Goal: Transaction & Acquisition: Purchase product/service

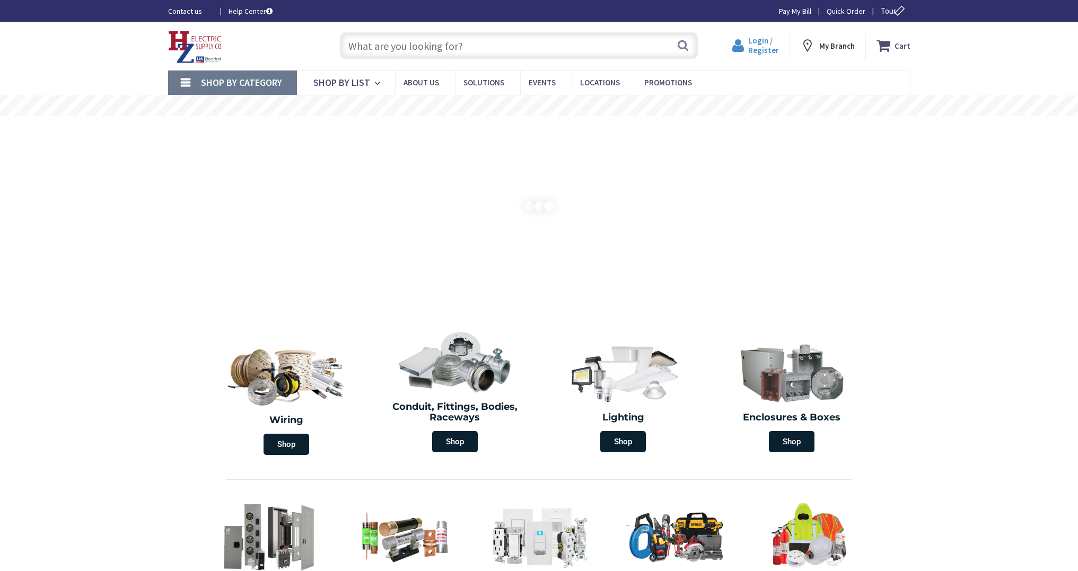
click at [755, 48] on span "Login / Register" at bounding box center [763, 46] width 31 height 20
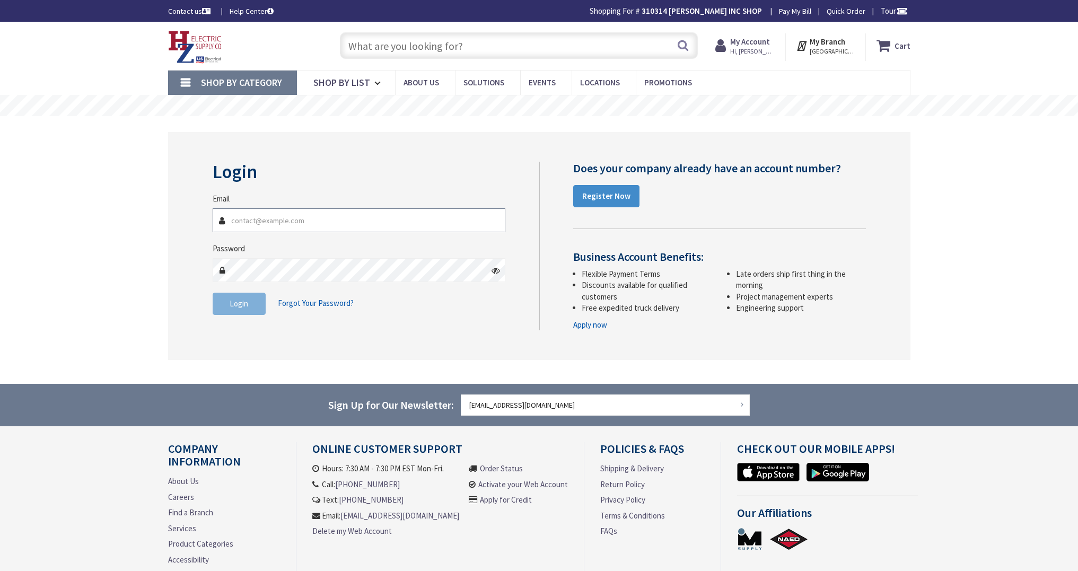
type input "[EMAIL_ADDRESS][DOMAIN_NAME]"
click at [250, 304] on button "Login" at bounding box center [239, 304] width 53 height 22
click at [521, 50] on input "text" at bounding box center [519, 45] width 358 height 27
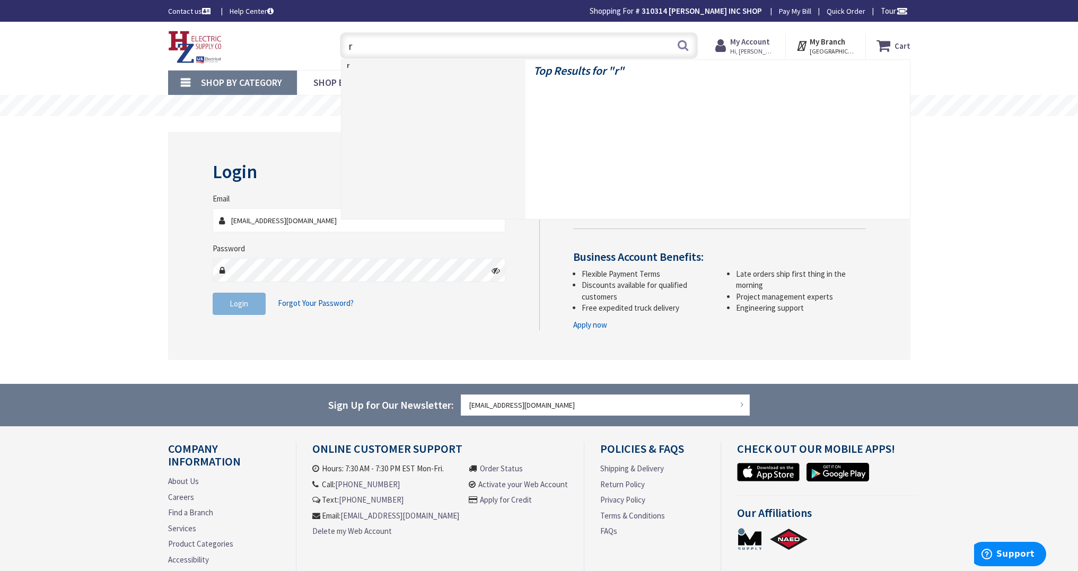
type input "r"
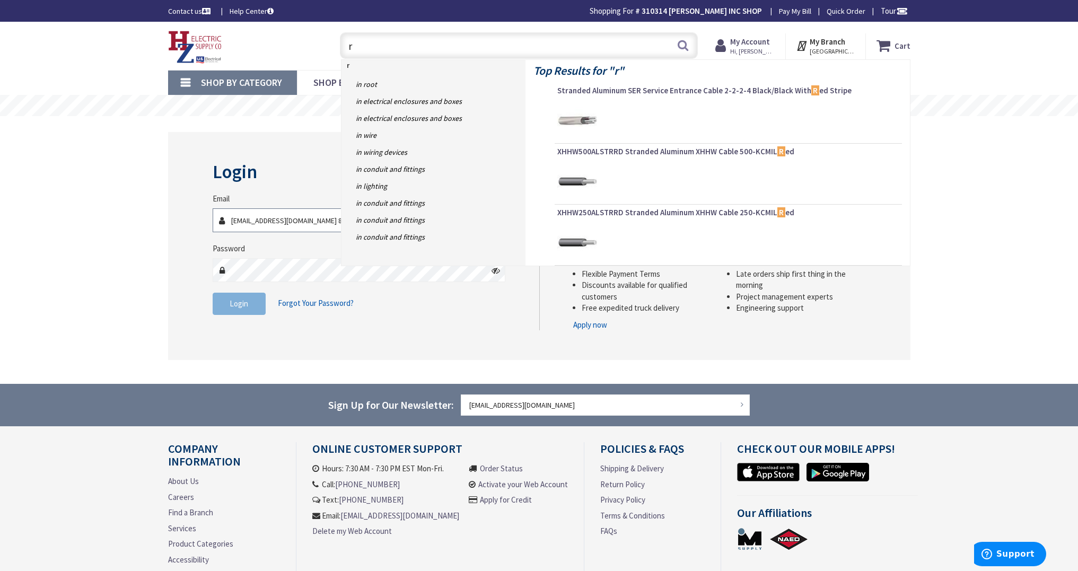
scroll to position [0, 1]
type input "whiteleyelectric@aol.com 8"
click at [366, 53] on input "r" at bounding box center [519, 45] width 358 height 27
type input "r"
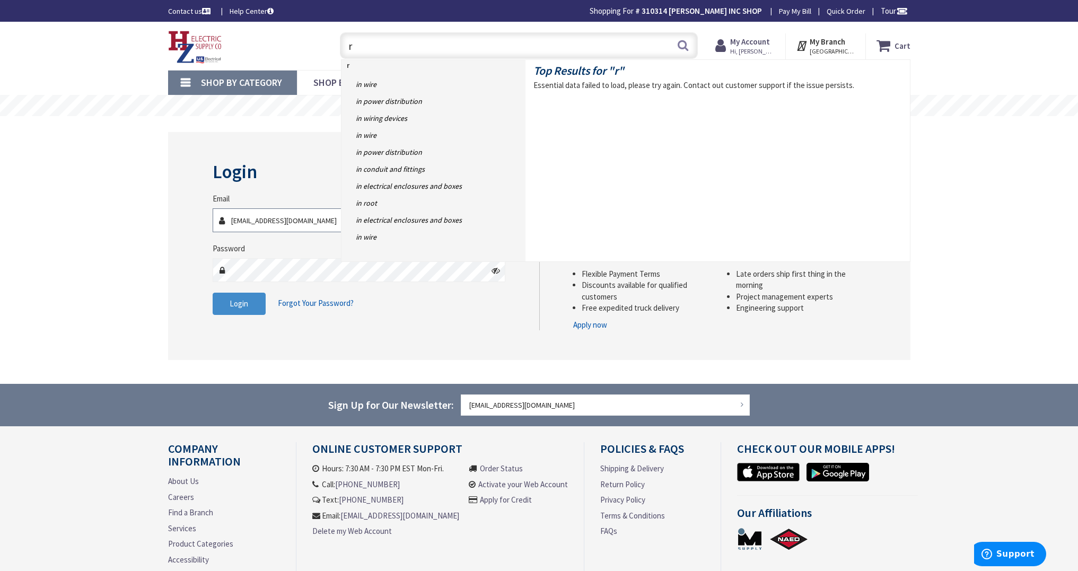
scroll to position [1, 0]
type input "[EMAIL_ADDRESS][DOMAIN_NAME]"
click at [100, 238] on div "Skip to Content Toggle Nav r r Search Cart My Cart Close" at bounding box center [539, 324] width 1078 height 606
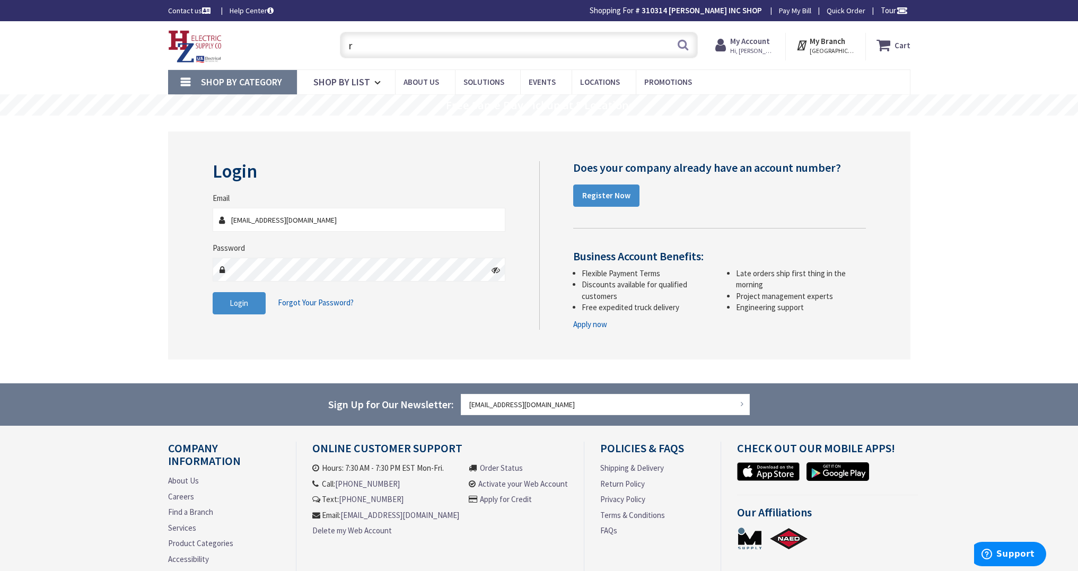
click at [369, 53] on input "r" at bounding box center [519, 45] width 358 height 27
click at [751, 40] on strong "My Account" at bounding box center [750, 41] width 40 height 10
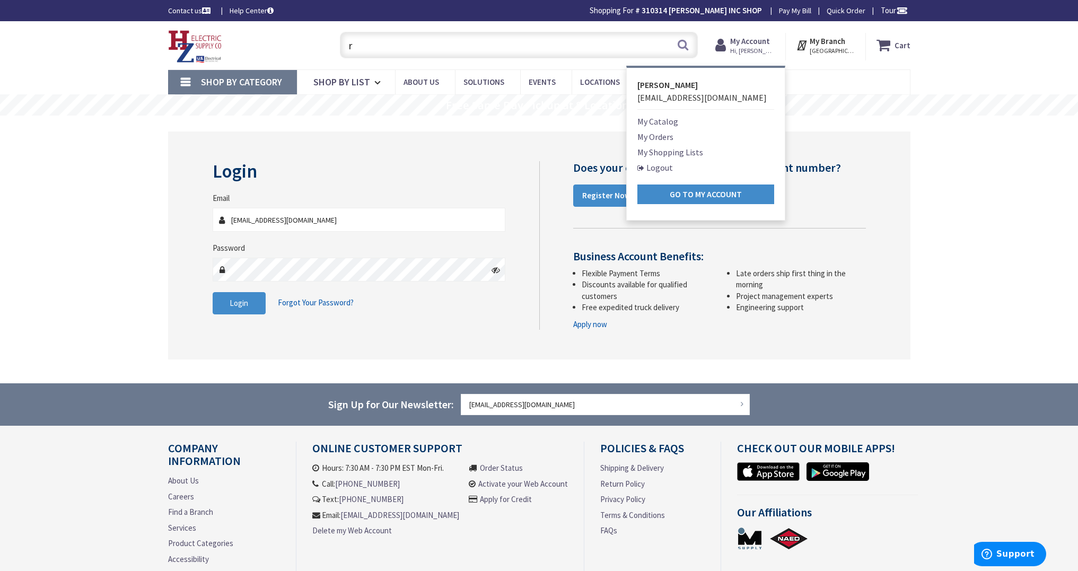
click at [738, 194] on strong "Go to My Account" at bounding box center [706, 194] width 72 height 11
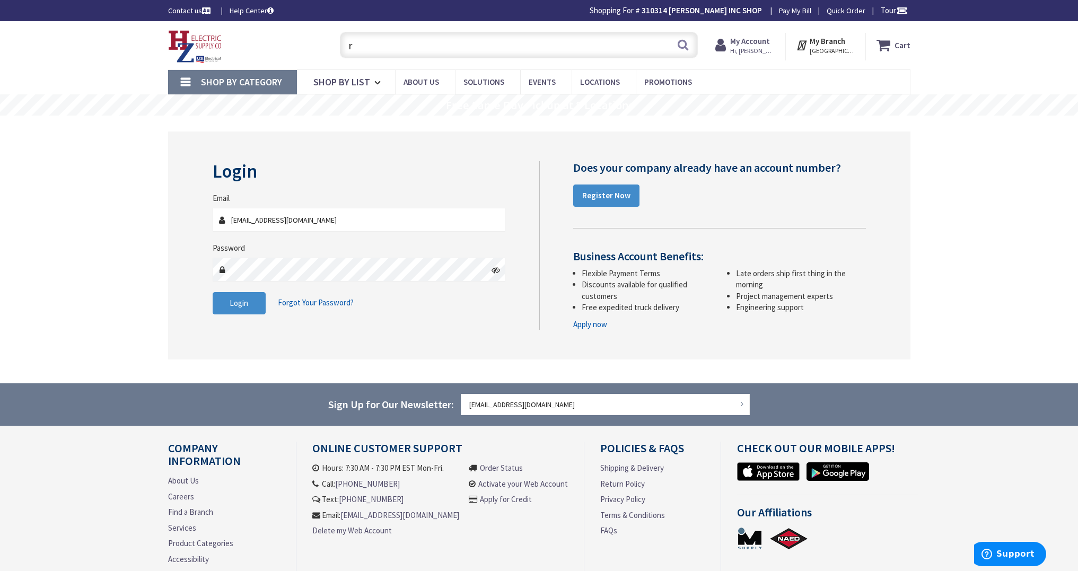
click at [356, 48] on input "r" at bounding box center [519, 45] width 358 height 27
click at [357, 47] on input "r" at bounding box center [519, 45] width 358 height 27
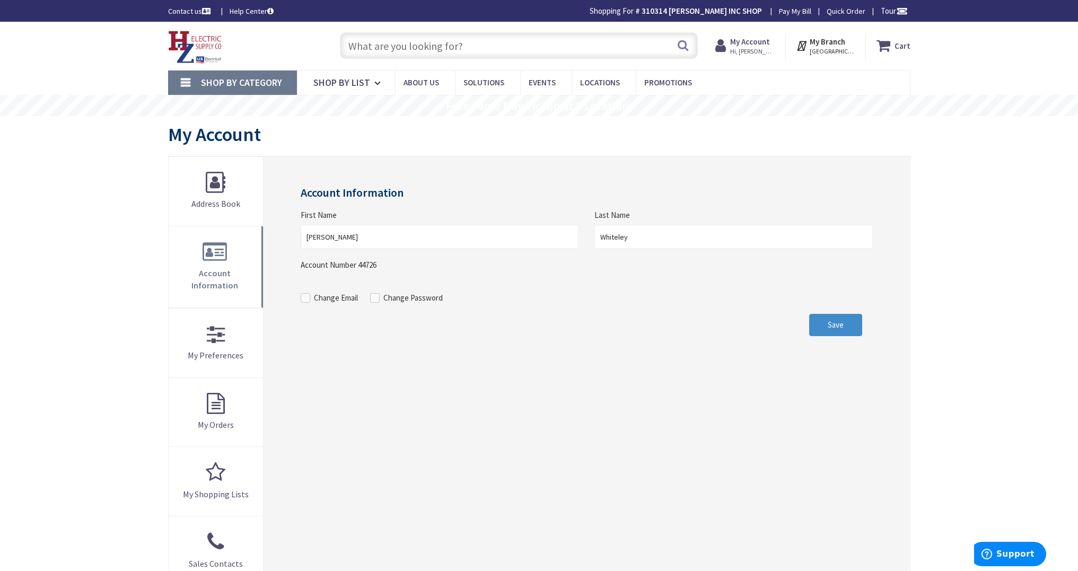
click at [480, 52] on input "text" at bounding box center [519, 45] width 358 height 27
type input "*"
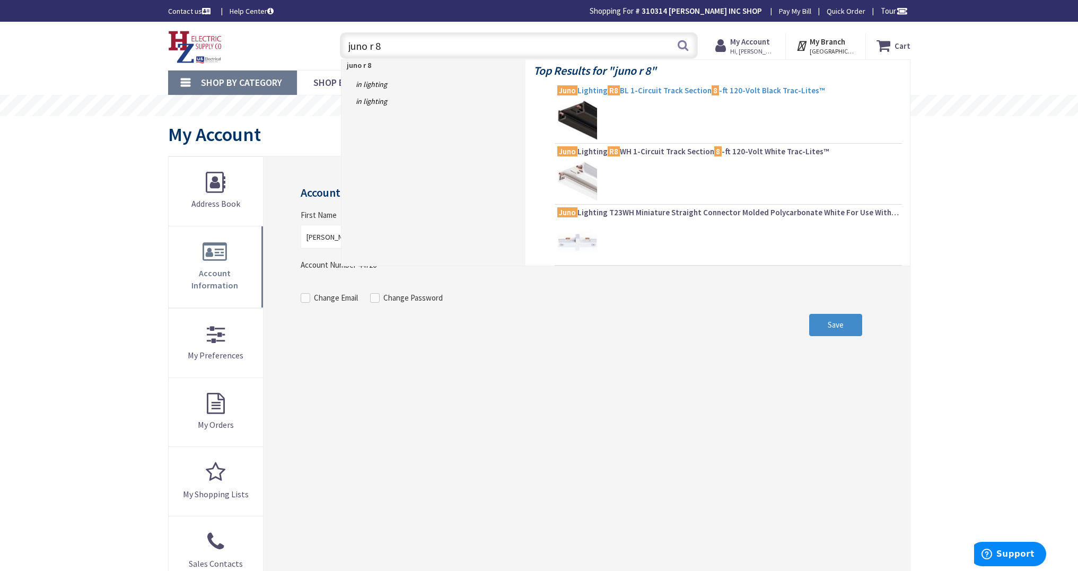
type input "juno r 8"
click at [694, 92] on span "Juno Lighting R8 BL 1-Circuit Track Section 8 -ft 120-Volt Black Trac-Lites™" at bounding box center [728, 90] width 342 height 11
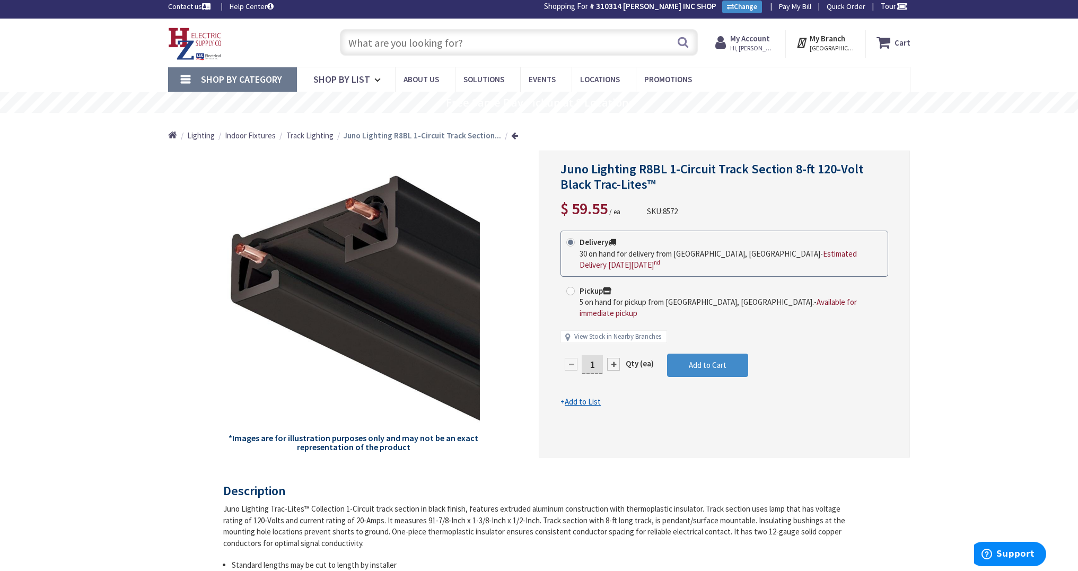
click at [502, 43] on input "text" at bounding box center [519, 42] width 358 height 27
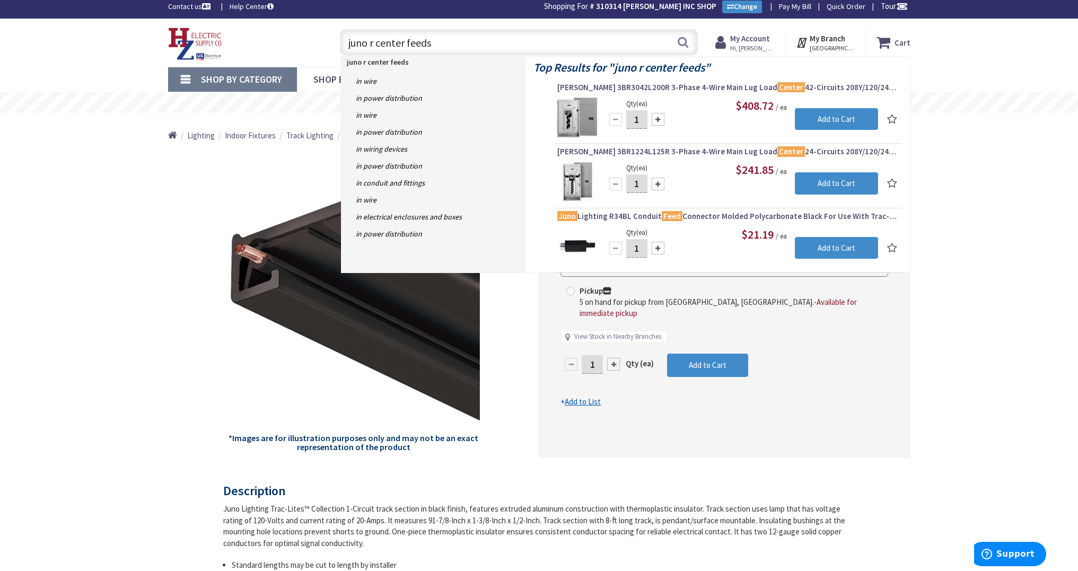
drag, startPoint x: 374, startPoint y: 42, endPoint x: 389, endPoint y: 46, distance: 15.8
click at [374, 42] on input "juno r center feeds" at bounding box center [519, 42] width 358 height 27
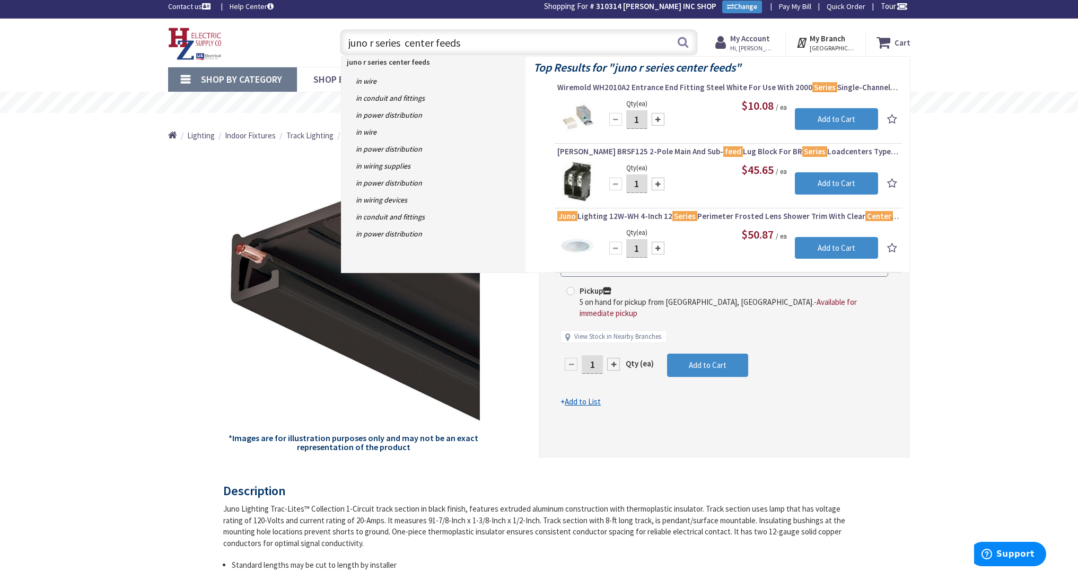
drag, startPoint x: 369, startPoint y: 42, endPoint x: 392, endPoint y: 45, distance: 23.6
click at [370, 42] on input "juno r series center feeds" at bounding box center [519, 42] width 358 height 27
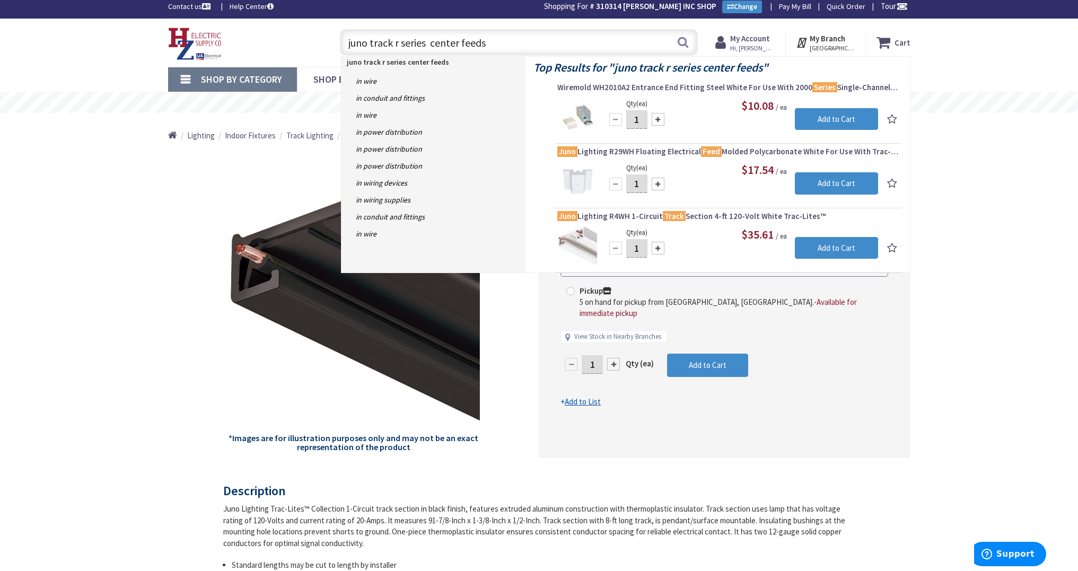
click at [522, 49] on input "juno track r series center feeds" at bounding box center [519, 42] width 358 height 27
click at [521, 49] on input "juno track r series center feeds" at bounding box center [519, 42] width 358 height 27
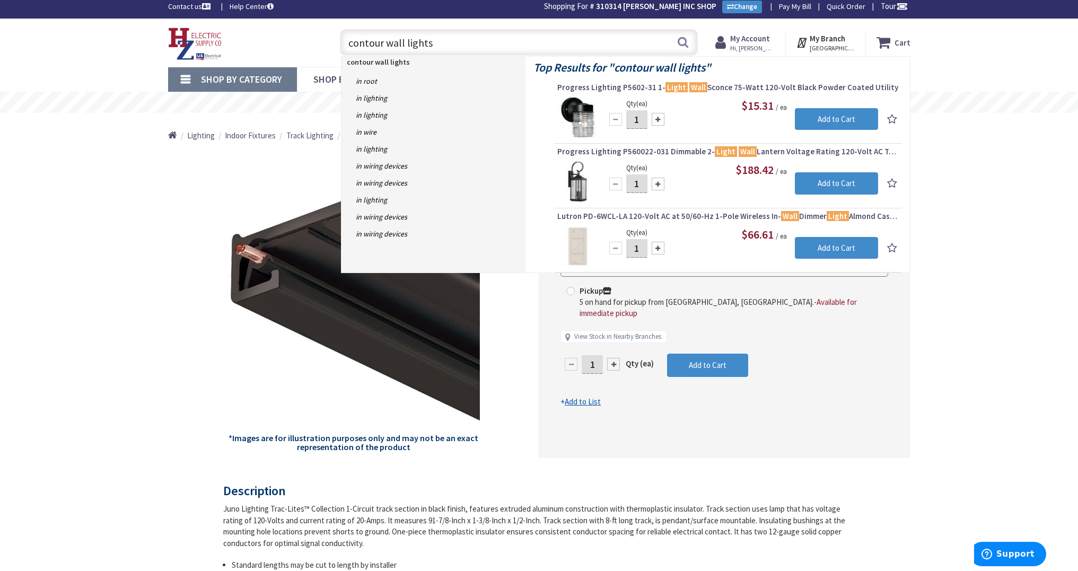
drag, startPoint x: 383, startPoint y: 44, endPoint x: 346, endPoint y: 42, distance: 36.6
click at [346, 42] on input "contour wall lights" at bounding box center [519, 42] width 358 height 27
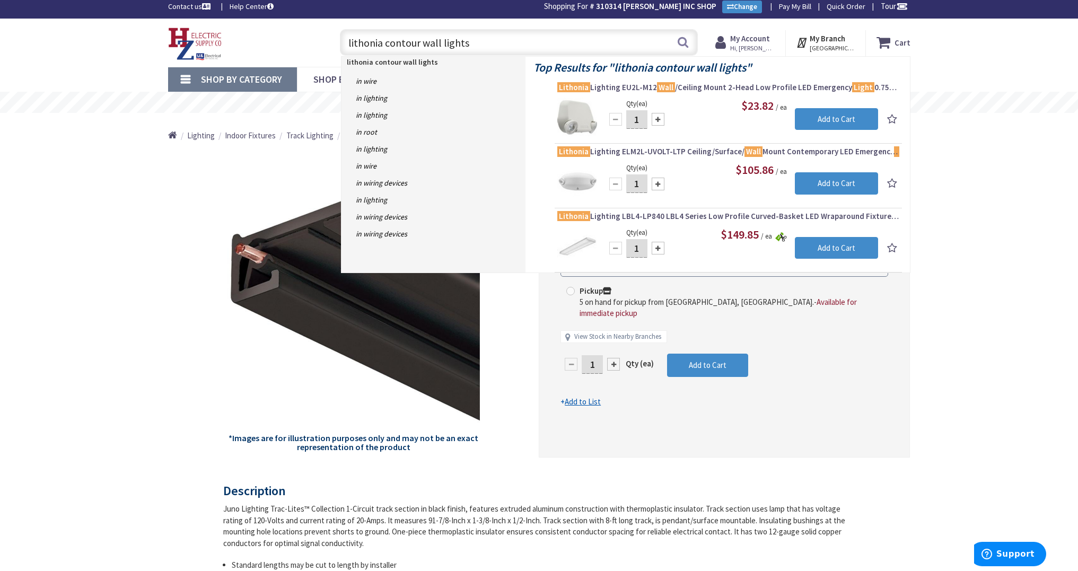
drag, startPoint x: 381, startPoint y: 44, endPoint x: 351, endPoint y: 45, distance: 30.2
click at [315, 38] on div "Toggle Nav lithonia contour wall lights lithonia contour wall lights Search Car…" at bounding box center [539, 43] width 758 height 36
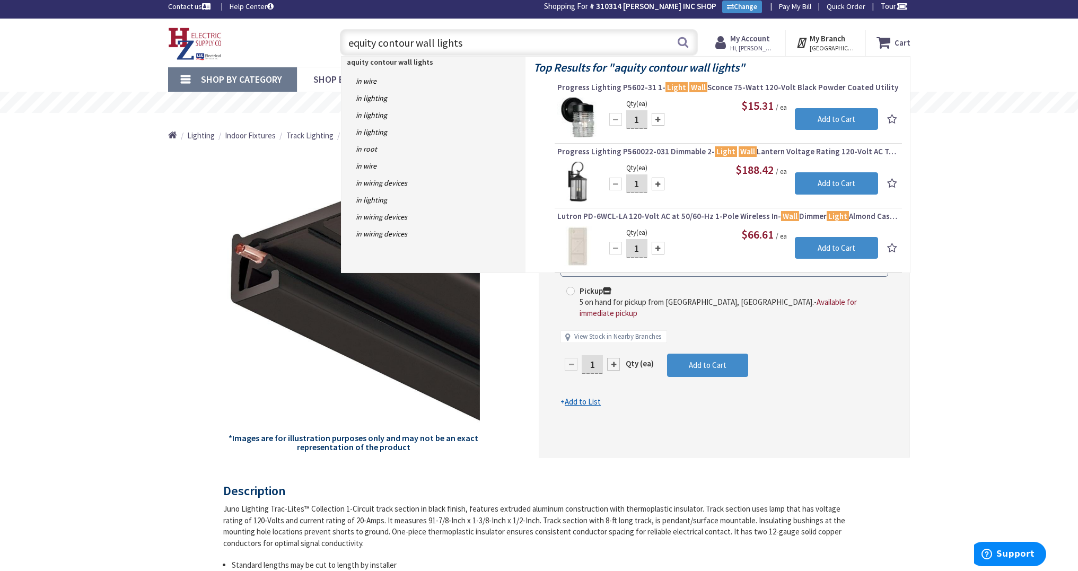
drag, startPoint x: 379, startPoint y: 47, endPoint x: 481, endPoint y: 45, distance: 102.4
click at [481, 45] on input "equity contour wall lights" at bounding box center [519, 42] width 358 height 27
drag, startPoint x: 377, startPoint y: 45, endPoint x: 344, endPoint y: 44, distance: 33.4
click at [344, 44] on input "equity contour wall lights" at bounding box center [519, 42] width 358 height 27
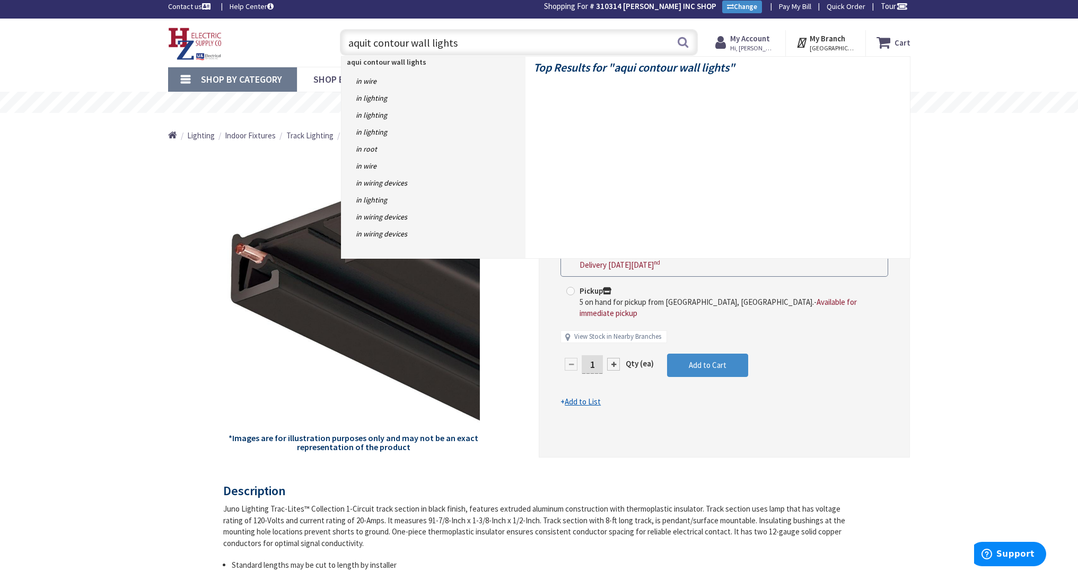
type input "aquity contour wall lights"
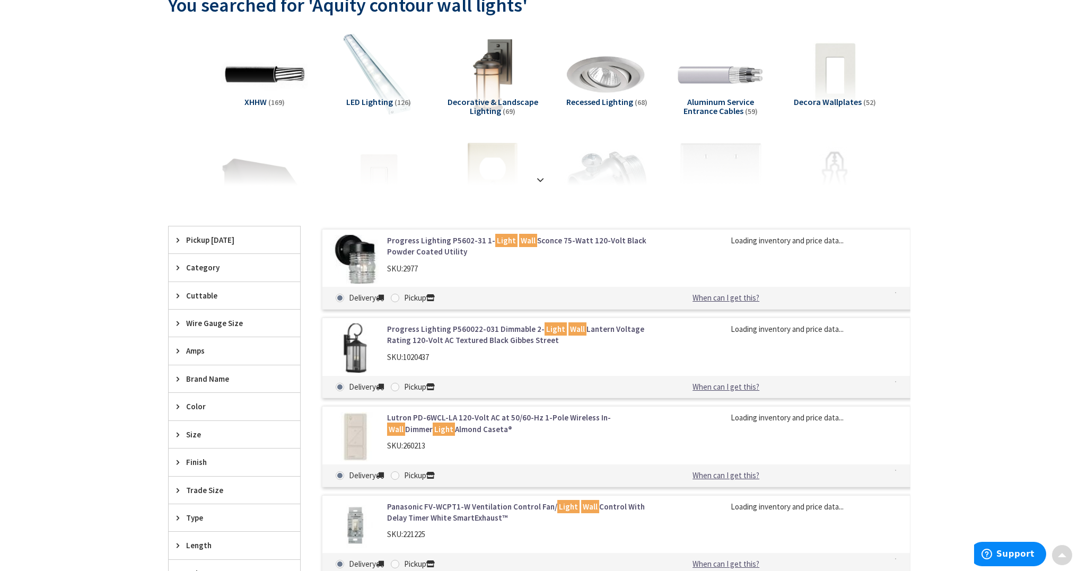
scroll to position [132, 0]
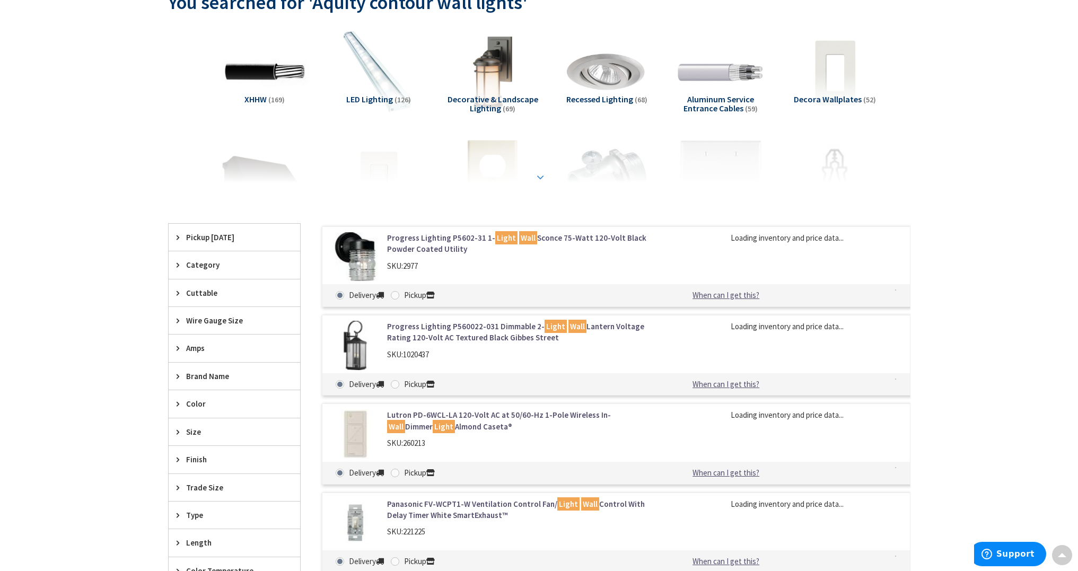
click at [543, 177] on strong at bounding box center [540, 177] width 13 height 12
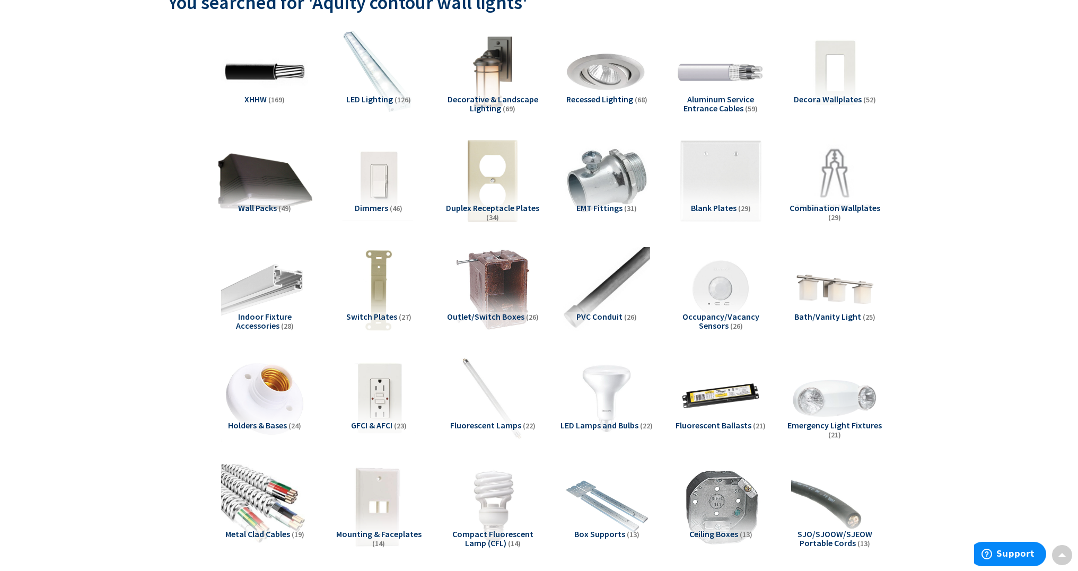
click at [253, 200] on img at bounding box center [264, 181] width 96 height 96
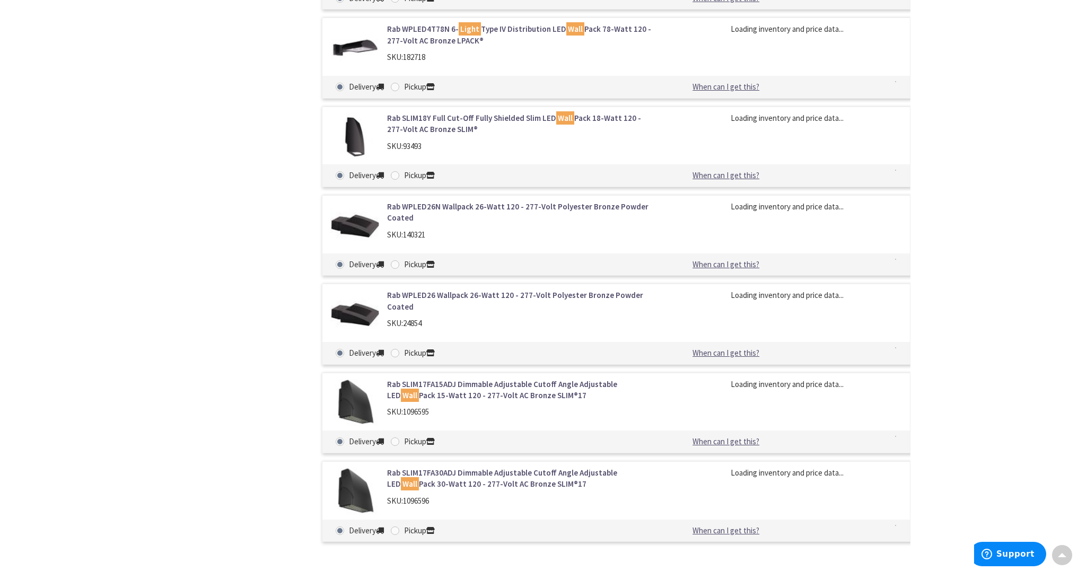
scroll to position [2450, 0]
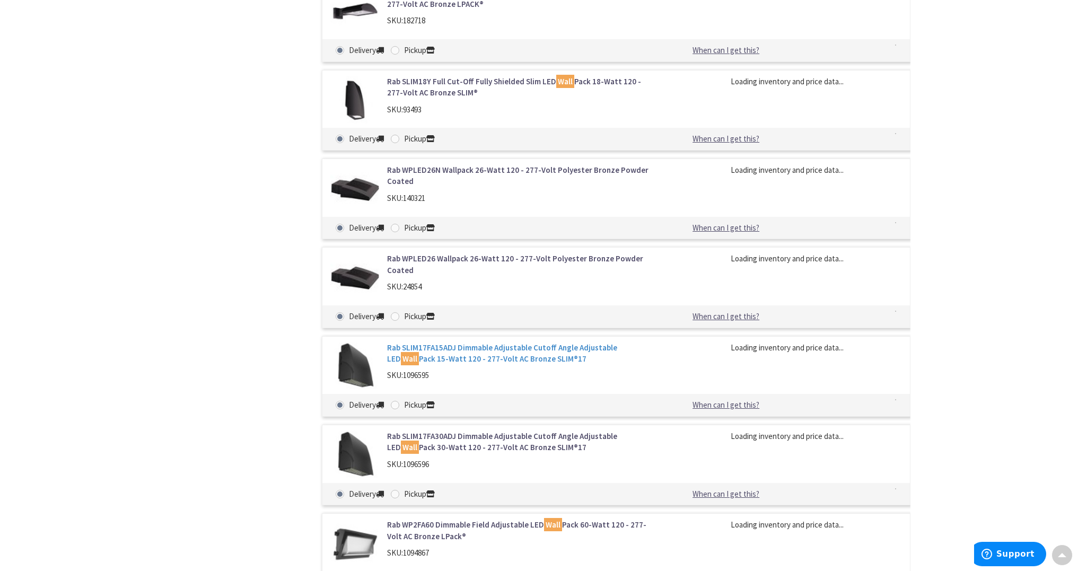
click at [537, 342] on link "Rab SLIM17FA15ADJ Dimmable Adjustable Cutoff Angle Adjustable LED Wall Pack 15-…" at bounding box center [522, 353] width 270 height 23
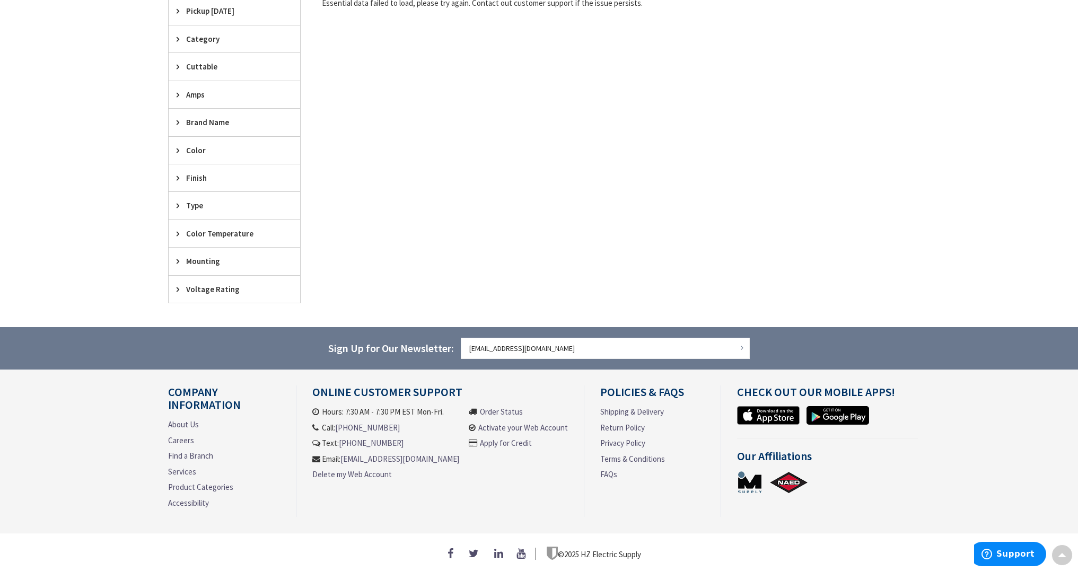
scroll to position [2062, 0]
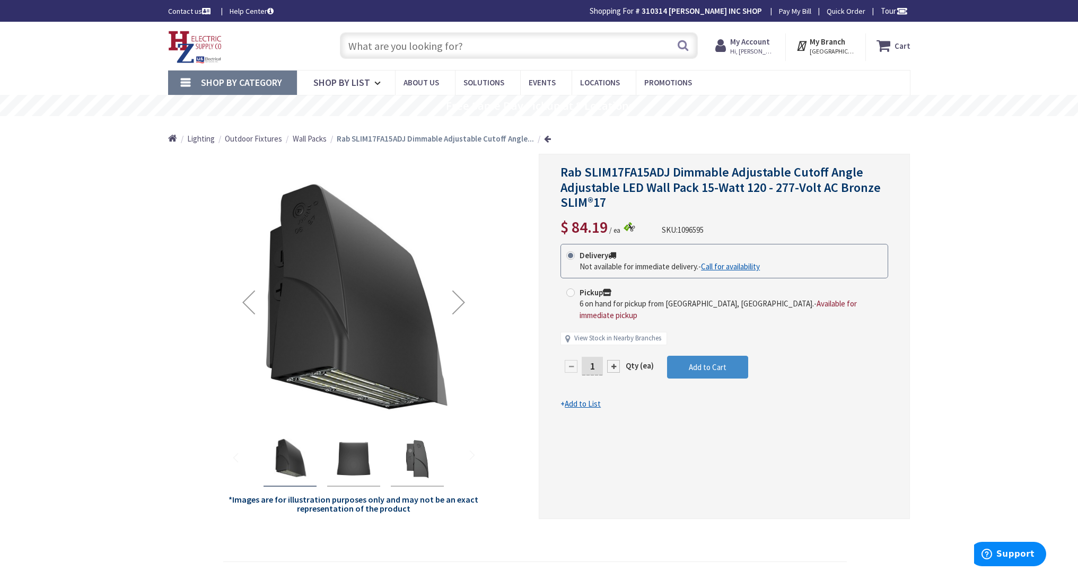
click at [480, 43] on input "text" at bounding box center [519, 45] width 358 height 27
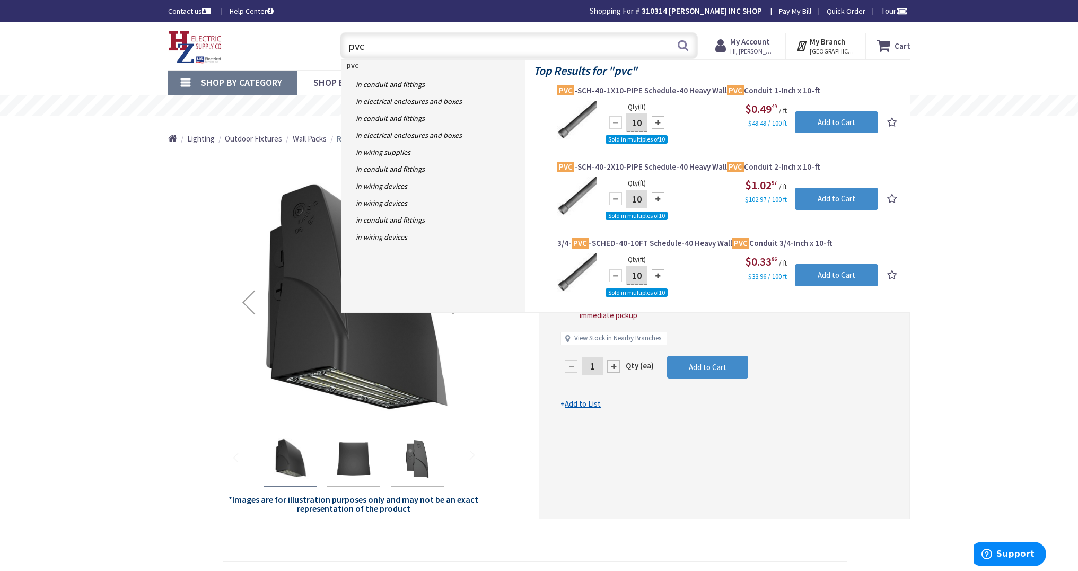
click at [348, 43] on input "pvc" at bounding box center [519, 45] width 358 height 27
click at [353, 45] on input "3 pvc" at bounding box center [519, 45] width 358 height 27
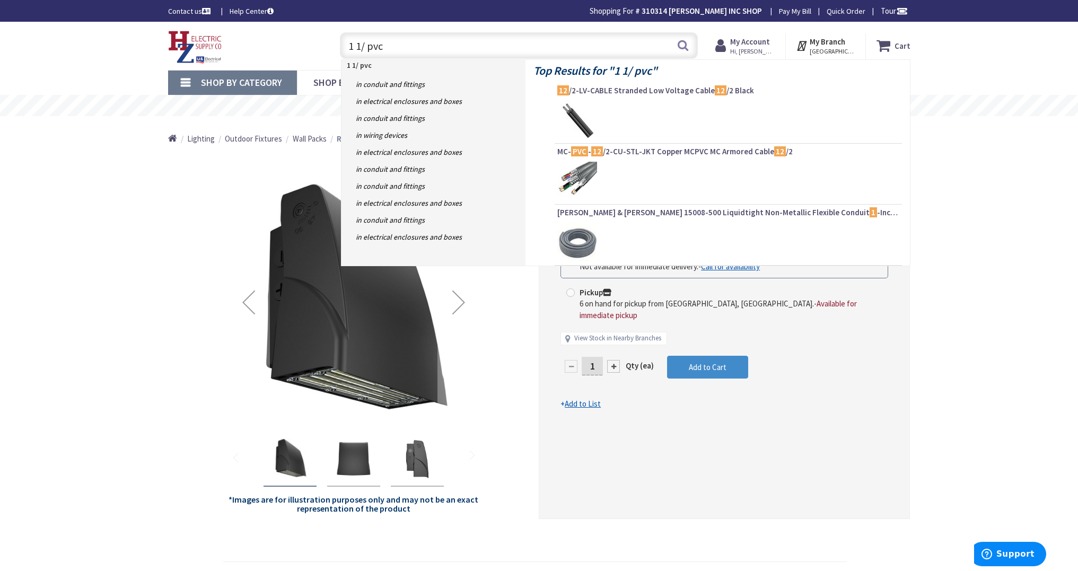
type input "1 1/2 pvc"
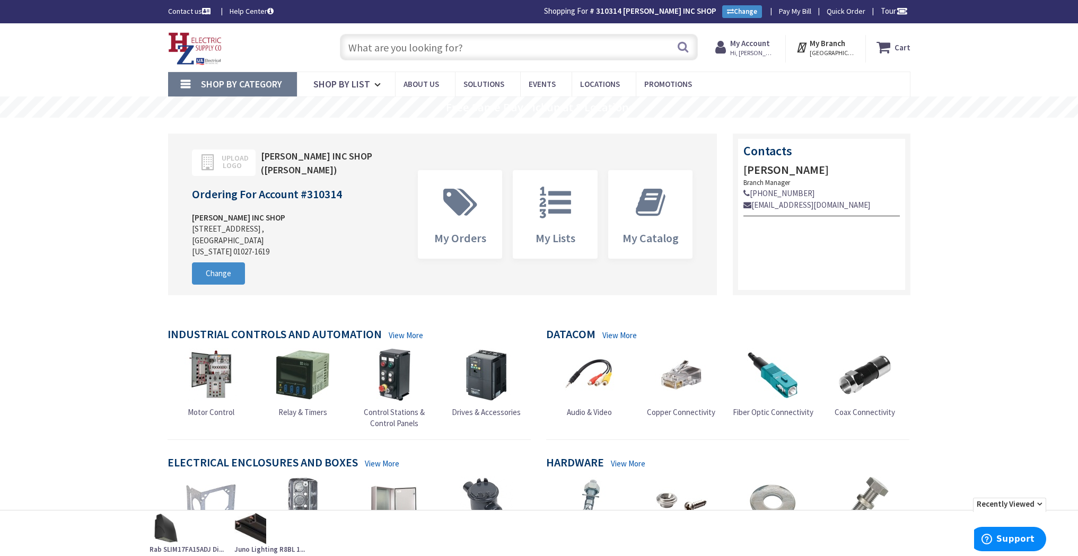
click at [566, 54] on input "text" at bounding box center [519, 47] width 358 height 27
click at [478, 191] on icon at bounding box center [460, 203] width 45 height 32
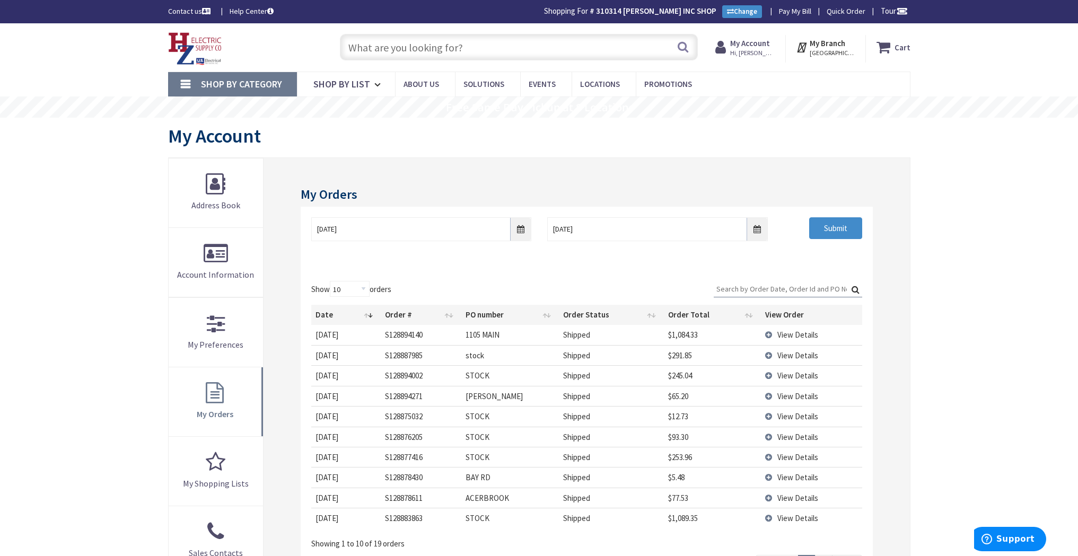
click at [557, 53] on input "text" at bounding box center [519, 47] width 358 height 27
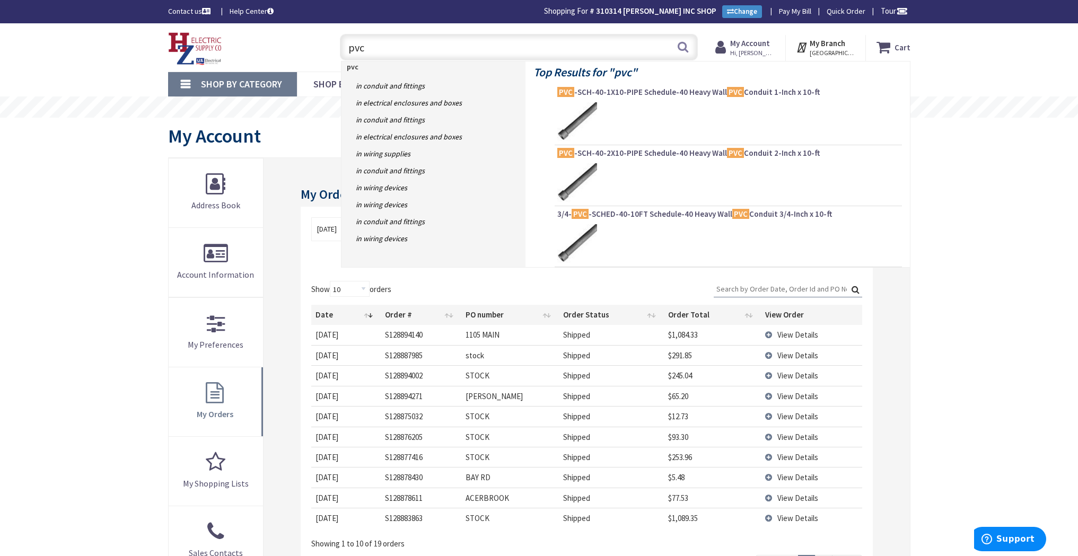
type input "pvc 3"
